Goal: Transaction & Acquisition: Purchase product/service

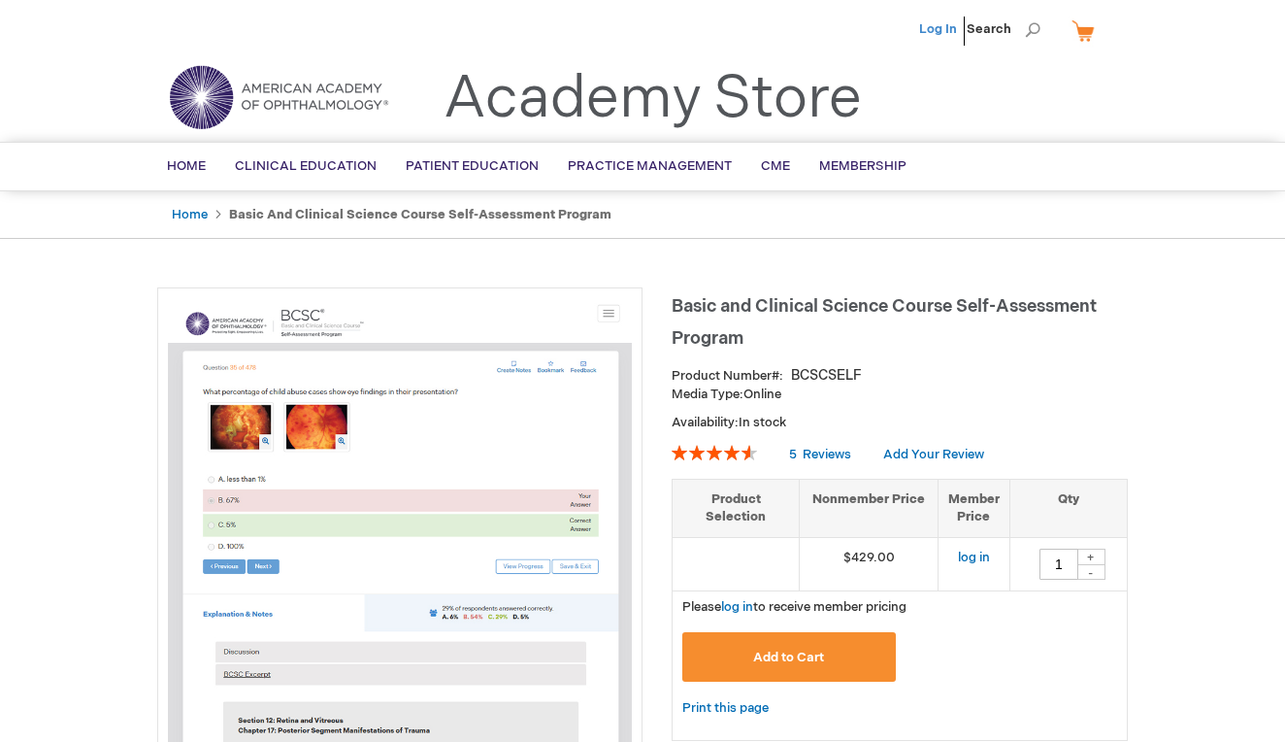
click at [944, 32] on link "Log In" at bounding box center [938, 29] width 38 height 16
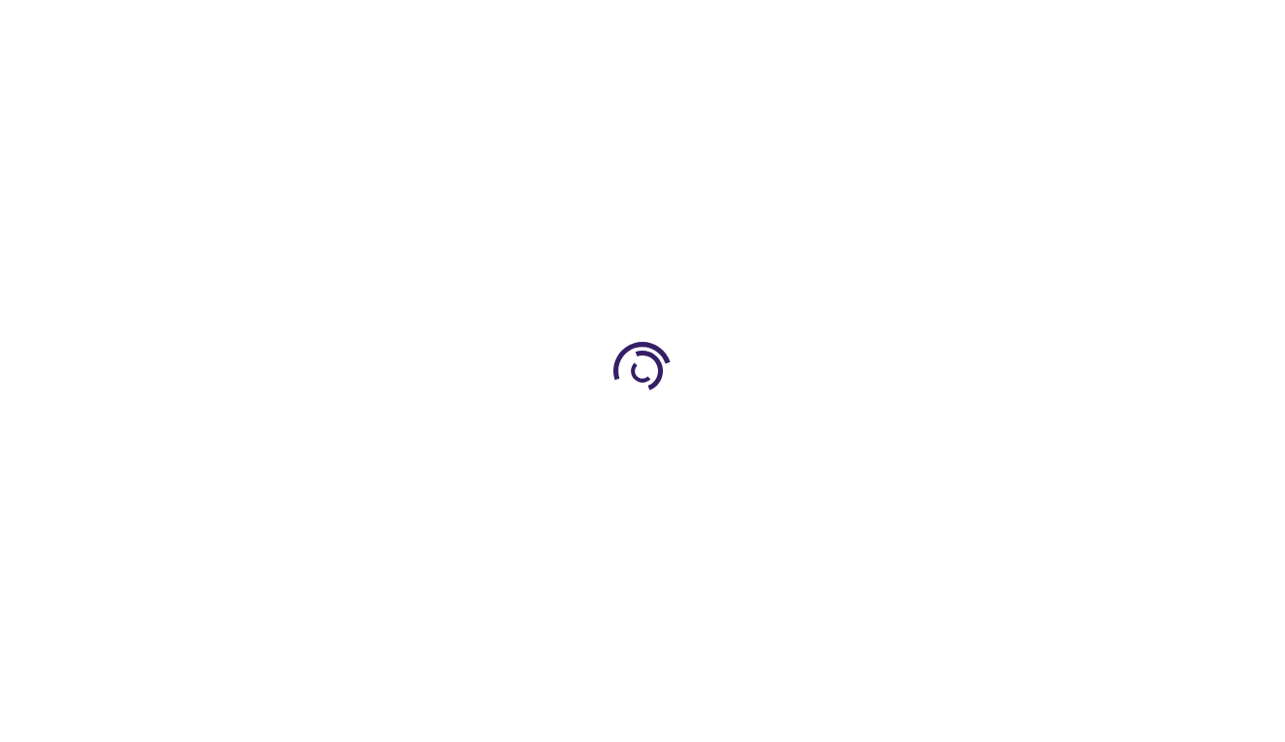
type input "1"
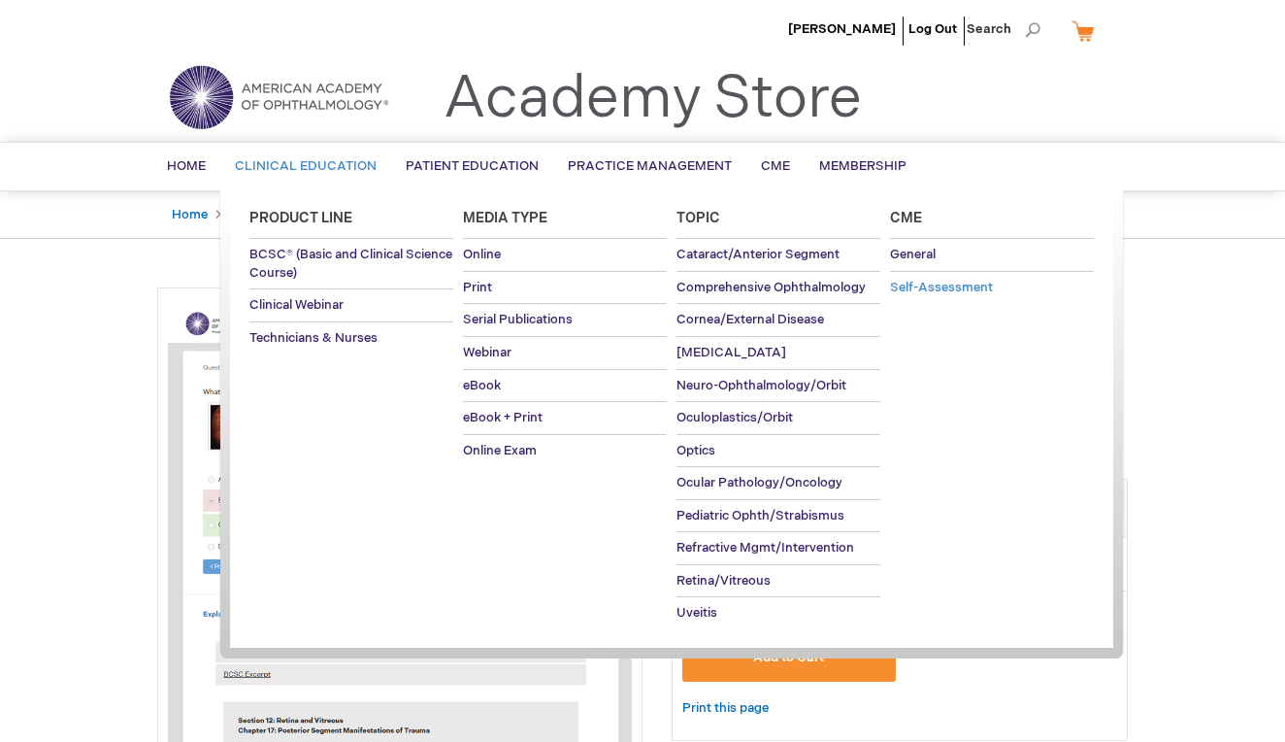
click at [900, 284] on span "Self-Assessment" at bounding box center [941, 288] width 103 height 16
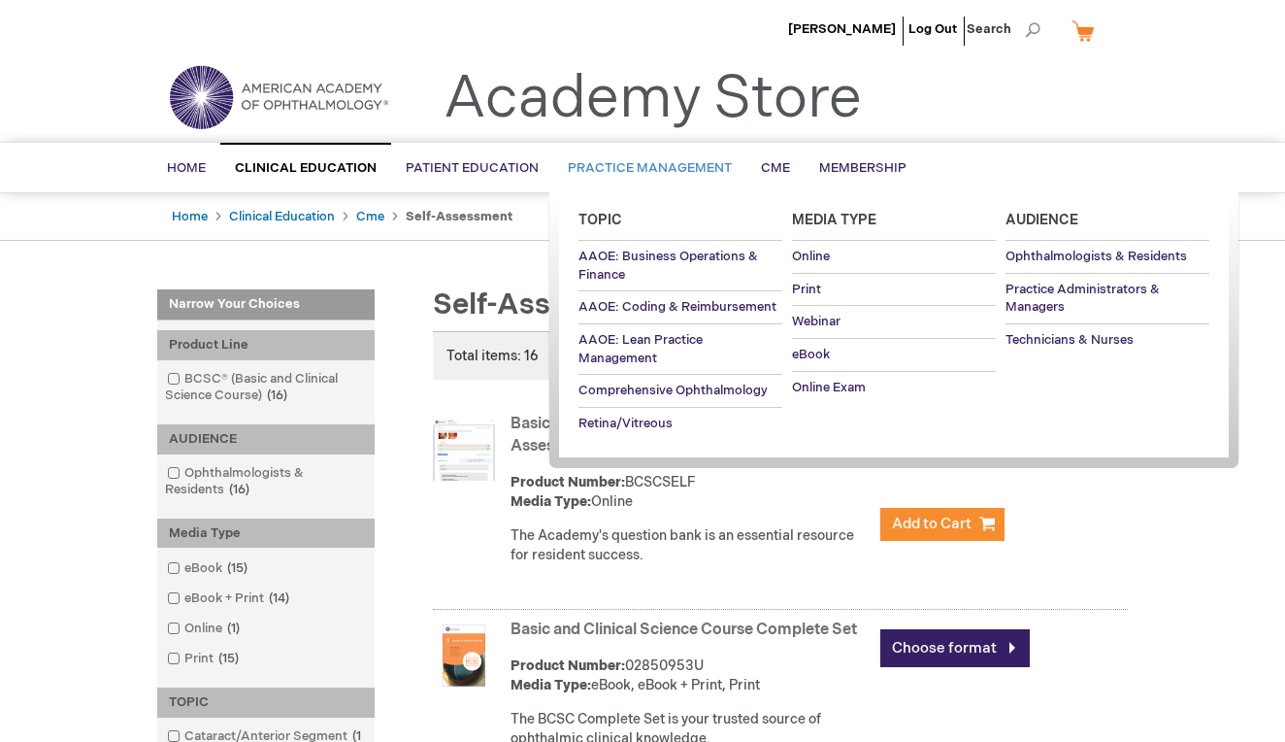
click at [588, 165] on span "Practice Management" at bounding box center [650, 168] width 164 height 16
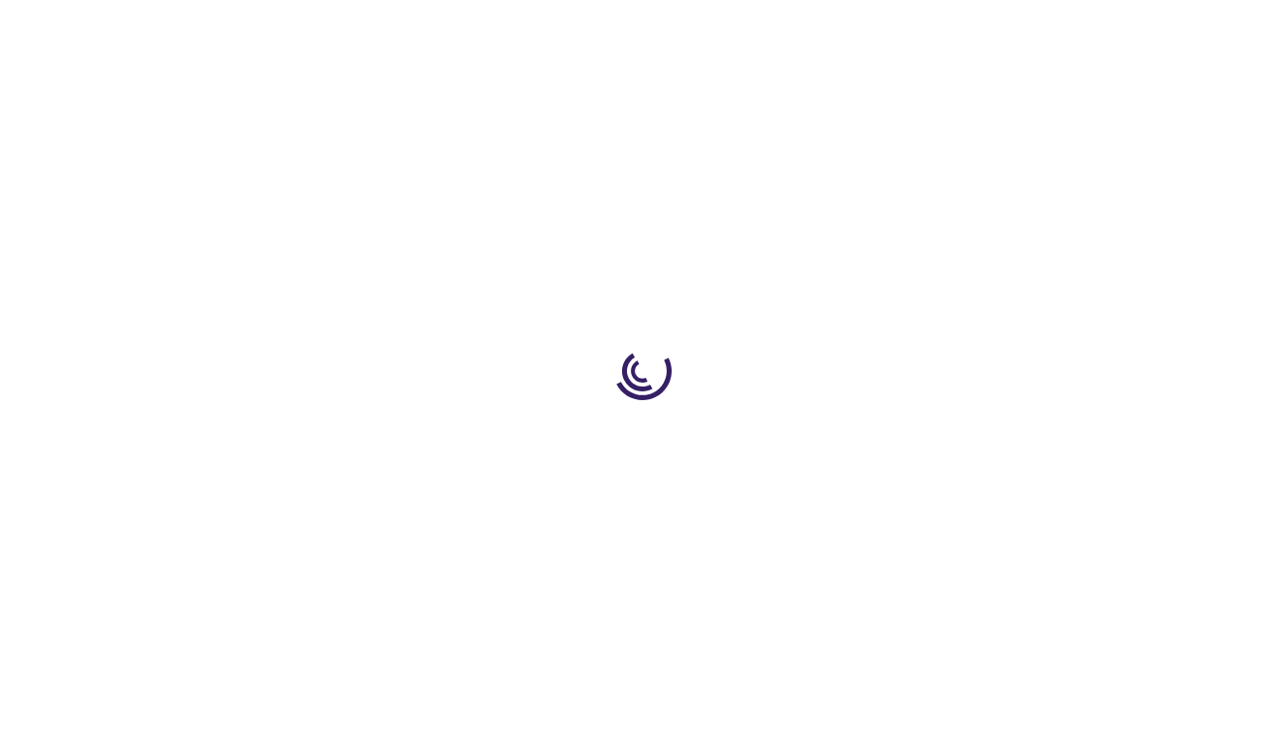
type input "1"
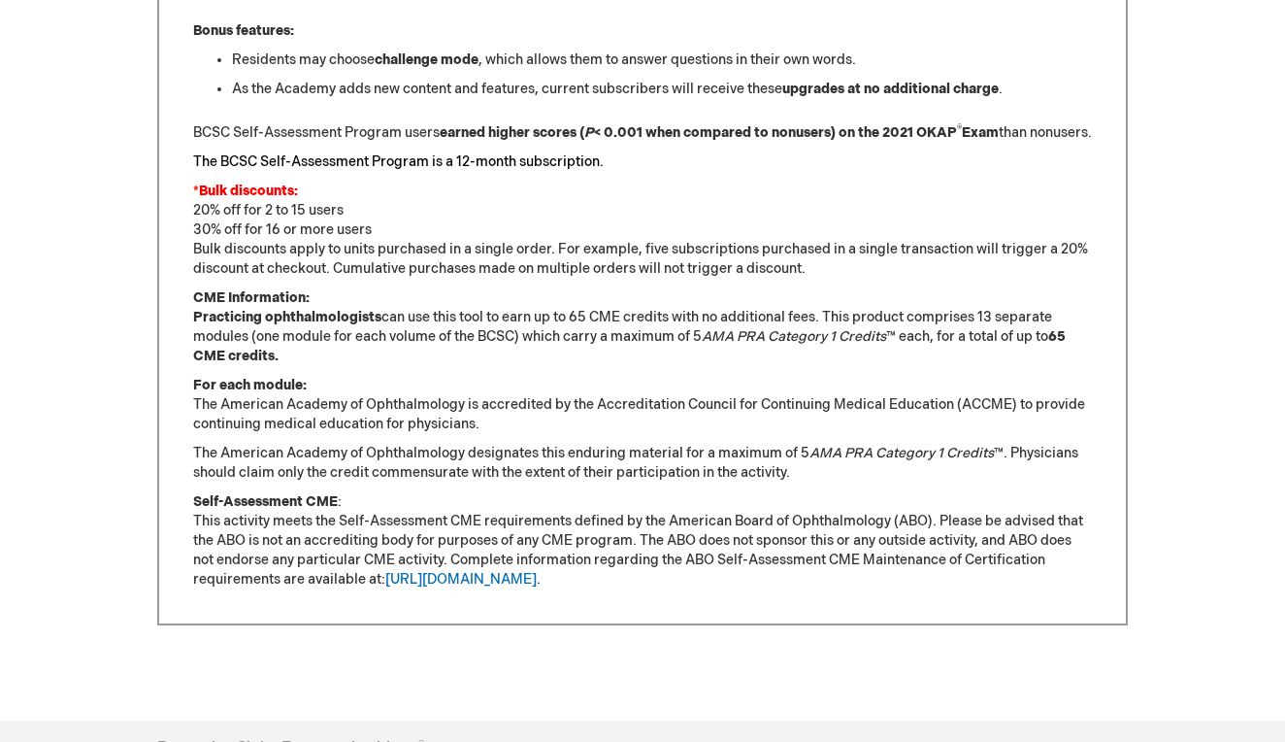
scroll to position [1785, 0]
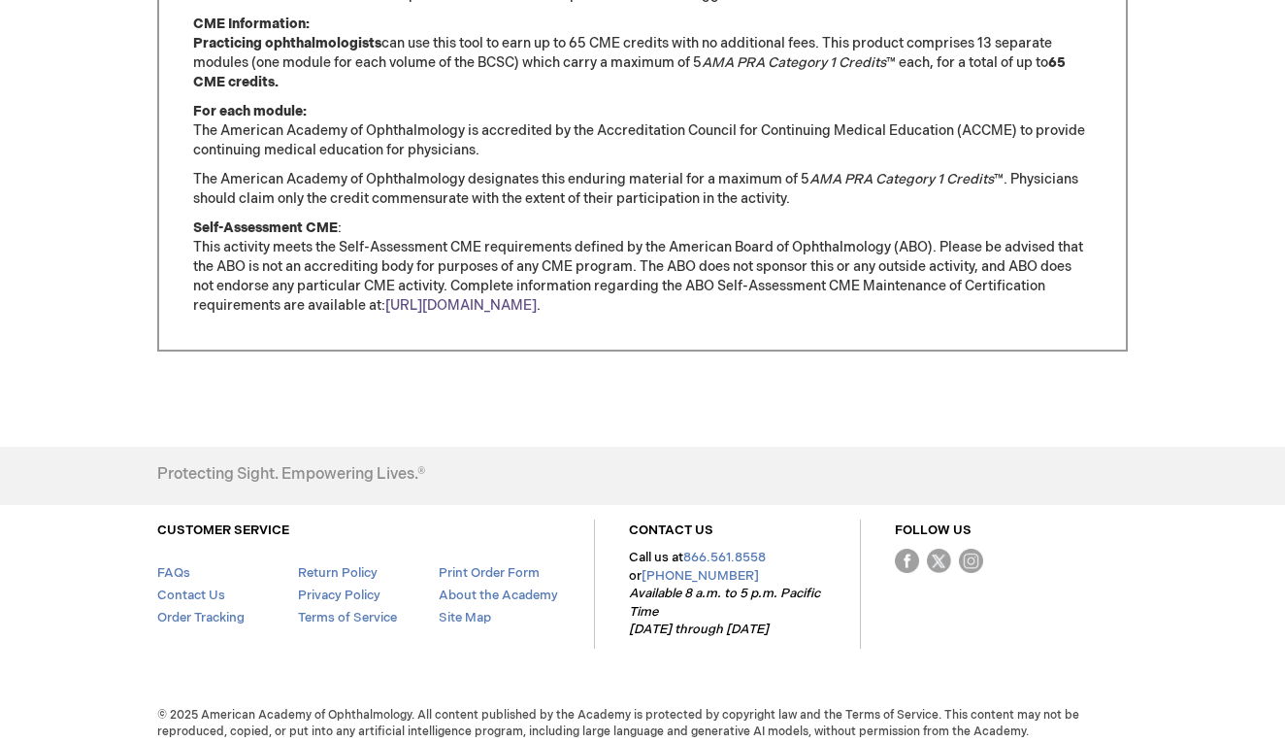
click at [406, 314] on link "[URL][DOMAIN_NAME]" at bounding box center [460, 305] width 151 height 17
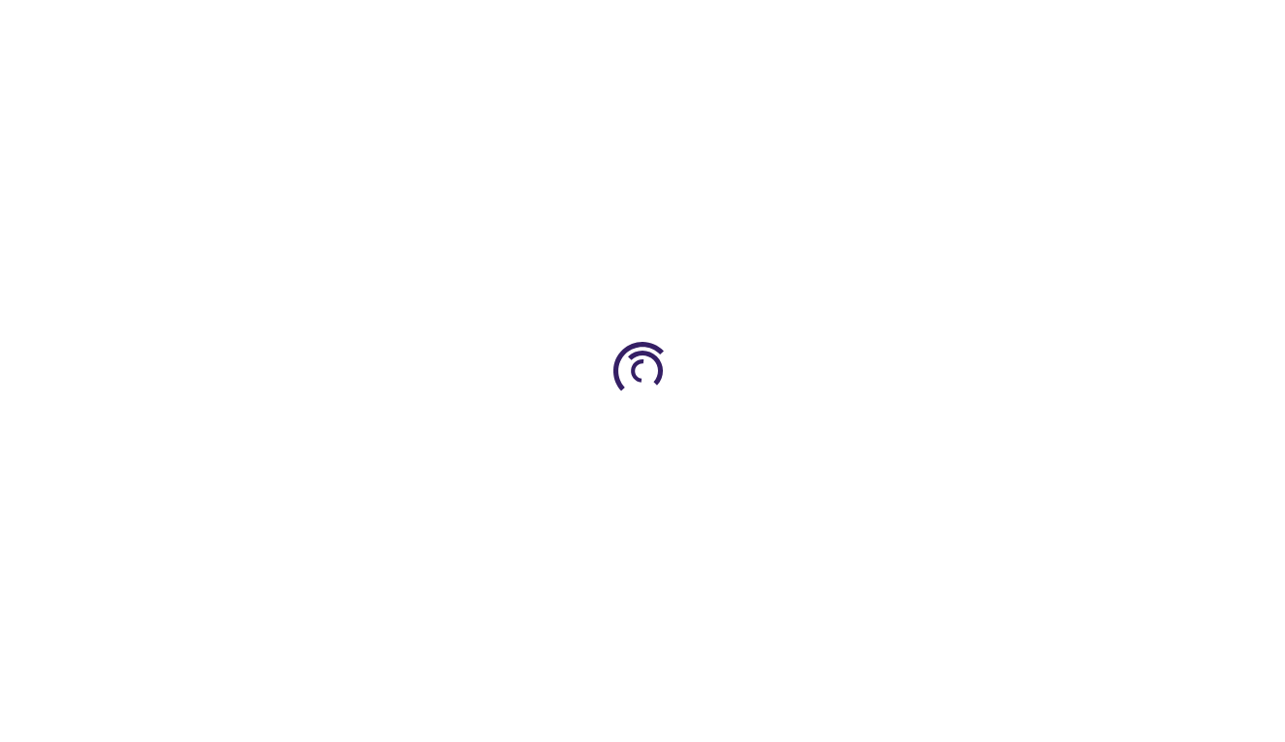
type input "1"
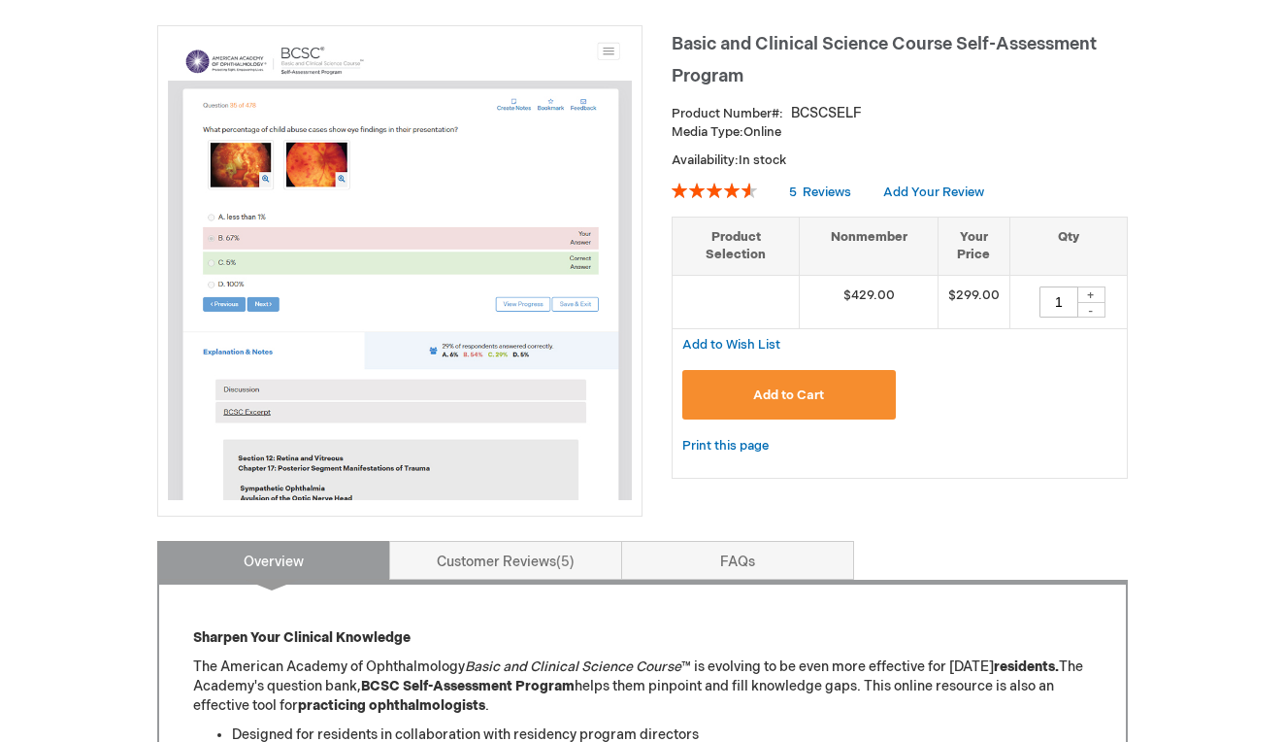
scroll to position [553, 0]
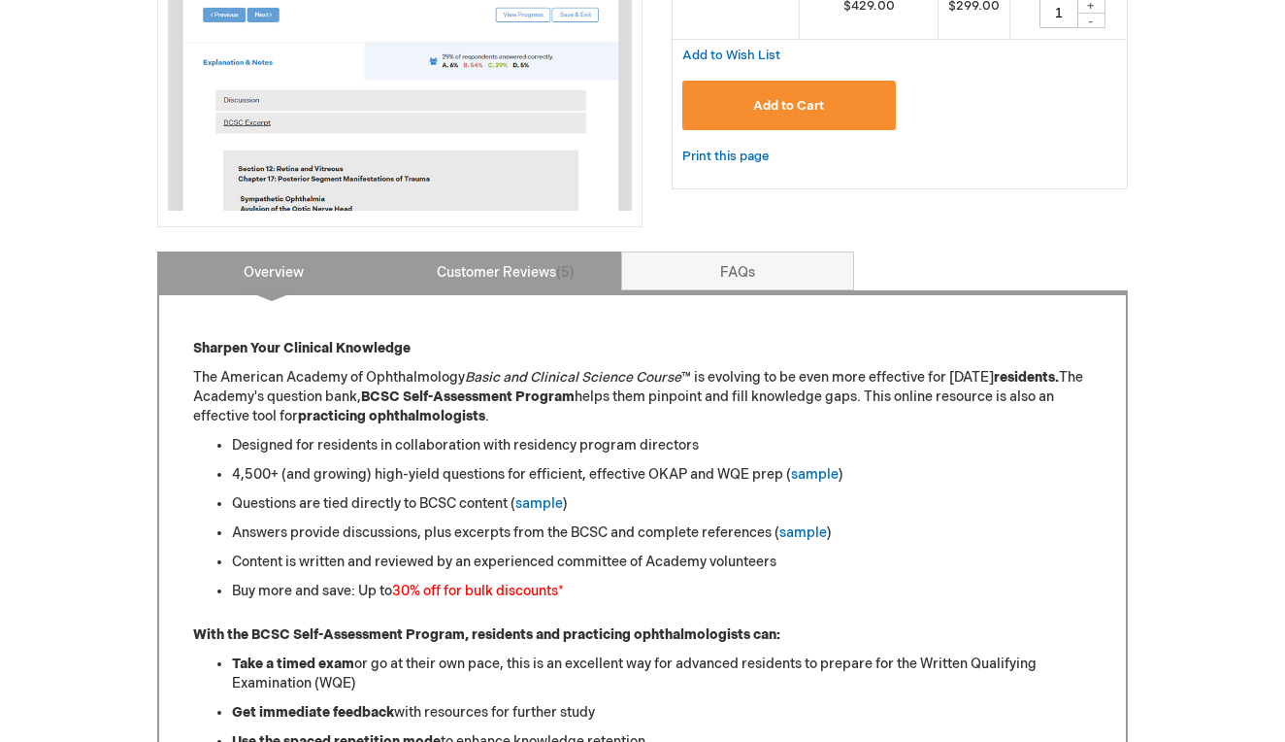
click at [442, 277] on link "Customer Reviews 5" at bounding box center [505, 270] width 233 height 39
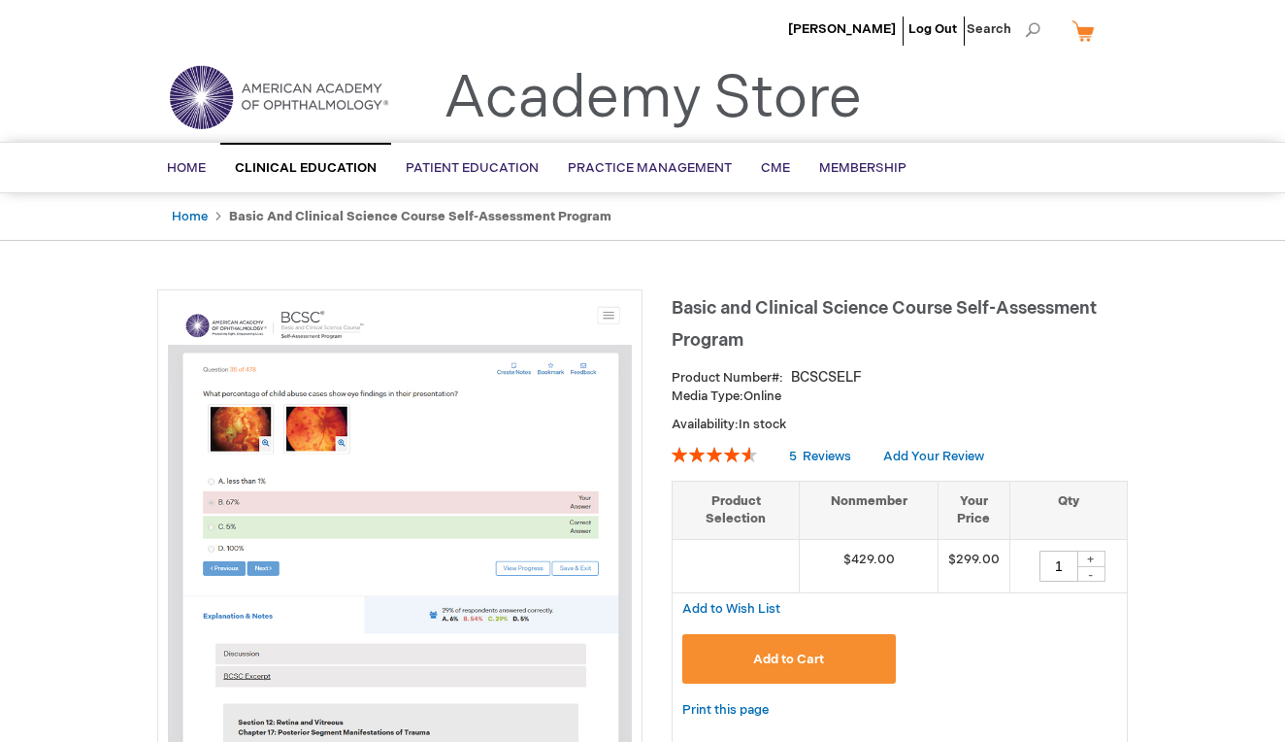
scroll to position [0, 0]
